Goal: Transaction & Acquisition: Obtain resource

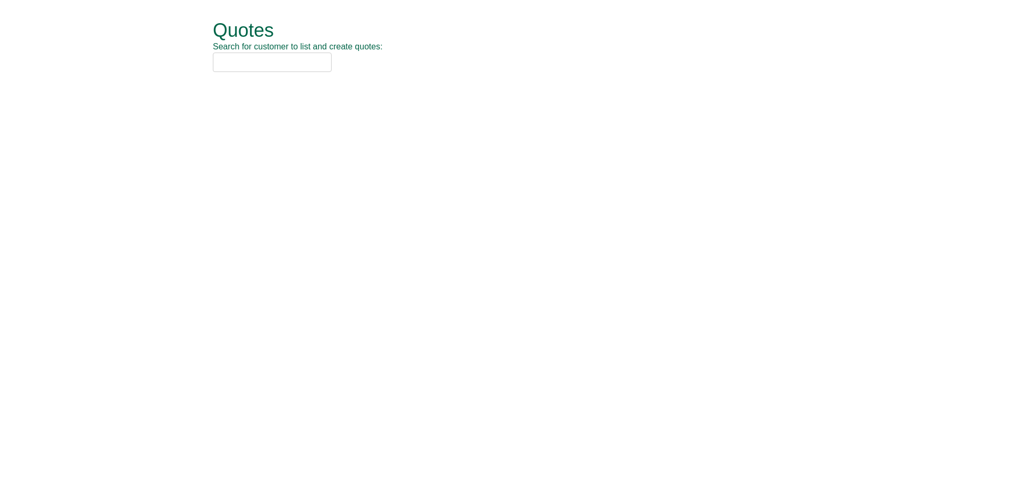
click at [302, 59] on input "text" at bounding box center [272, 62] width 119 height 19
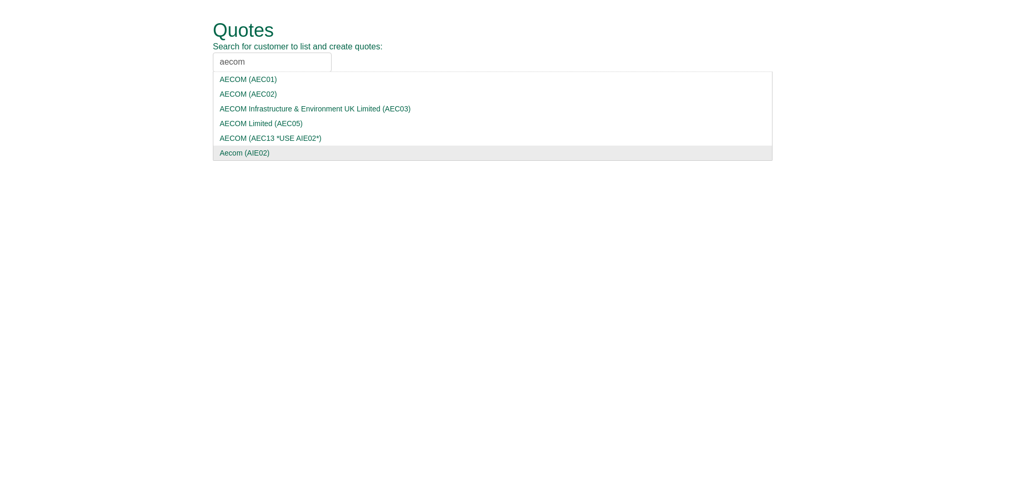
type input "aecom"
click at [286, 152] on div "Aecom (AIE02)" at bounding box center [493, 153] width 546 height 11
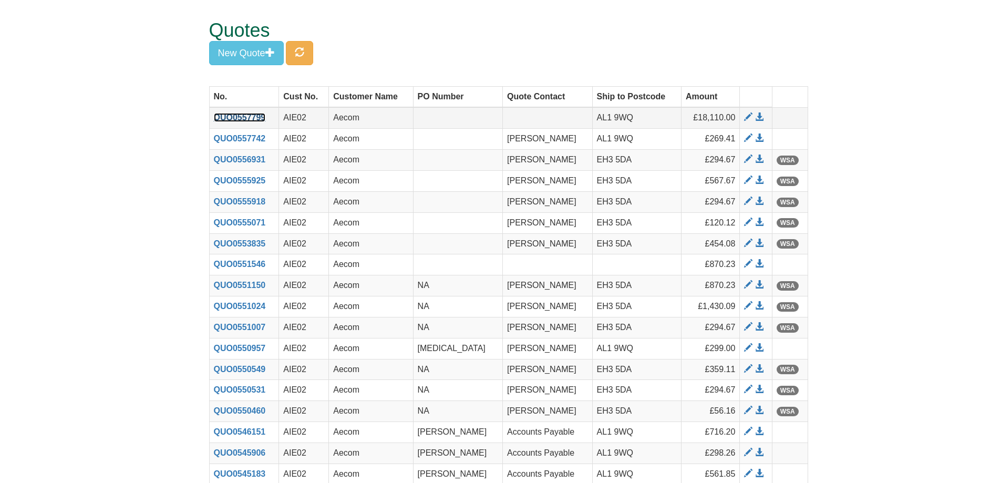
click at [220, 118] on link "QUO0557799" at bounding box center [240, 117] width 52 height 9
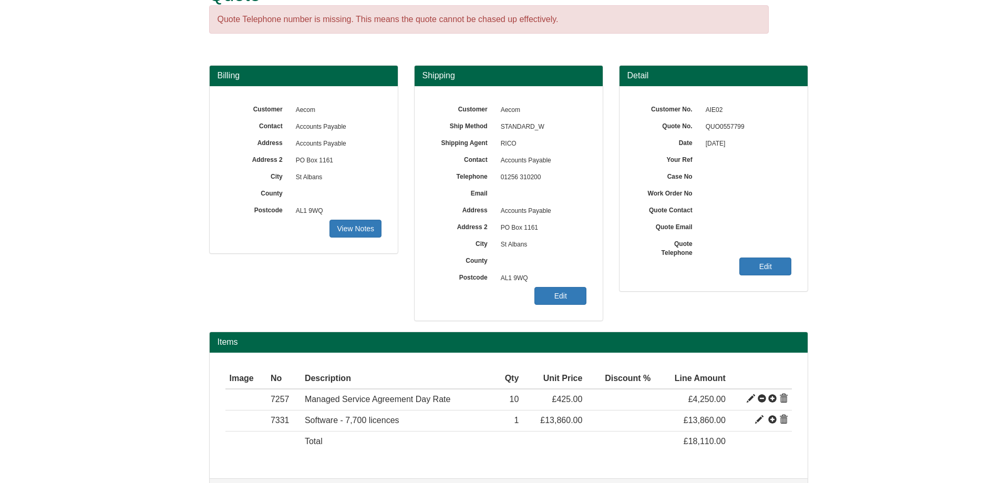
scroll to position [71, 0]
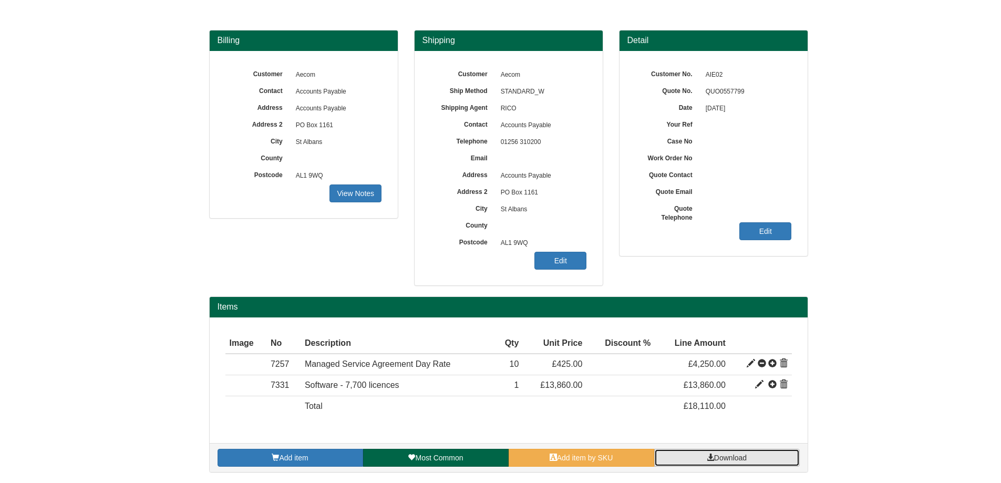
click at [755, 466] on link "Download" at bounding box center [727, 458] width 146 height 18
